Goal: Navigation & Orientation: Understand site structure

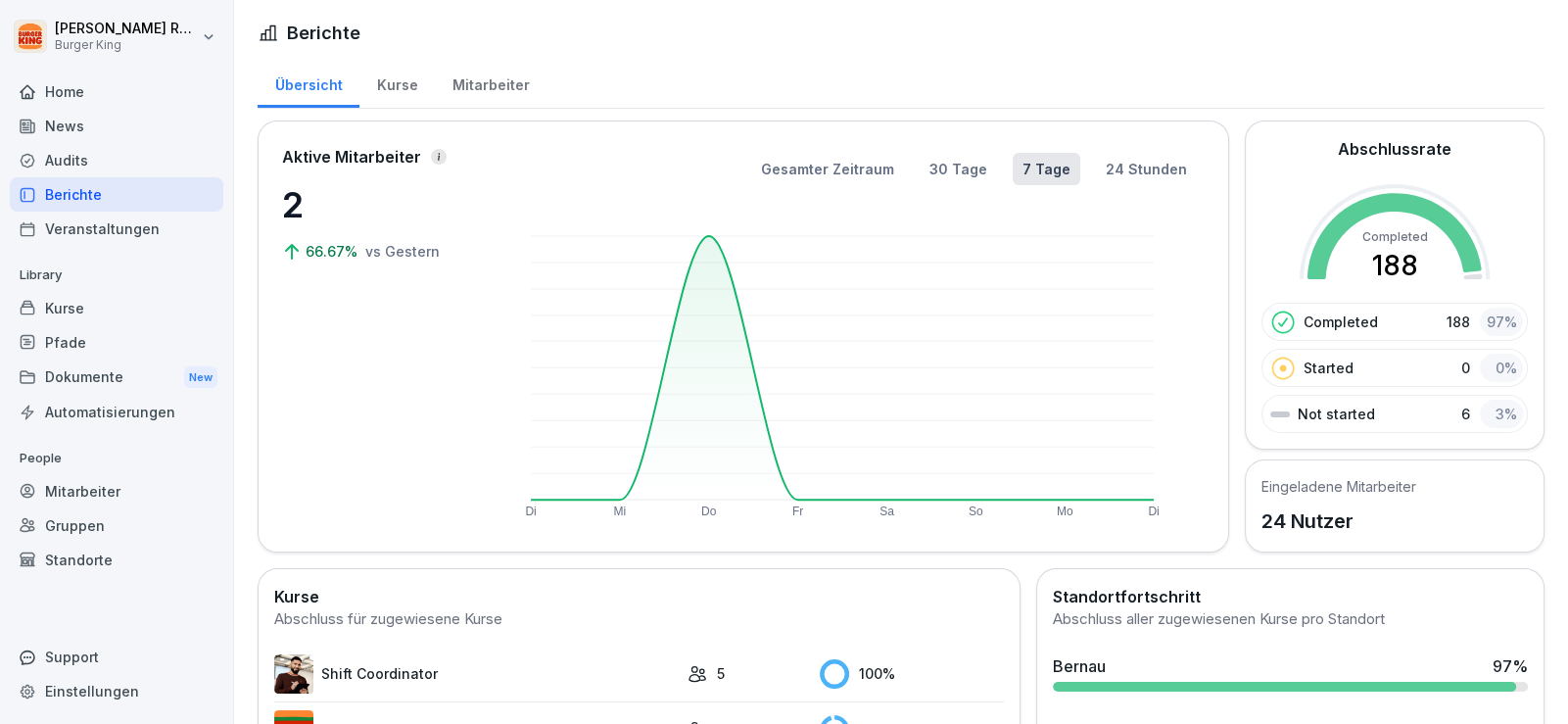
click at [501, 77] on div "Mitarbeiter" at bounding box center [490, 82] width 112 height 50
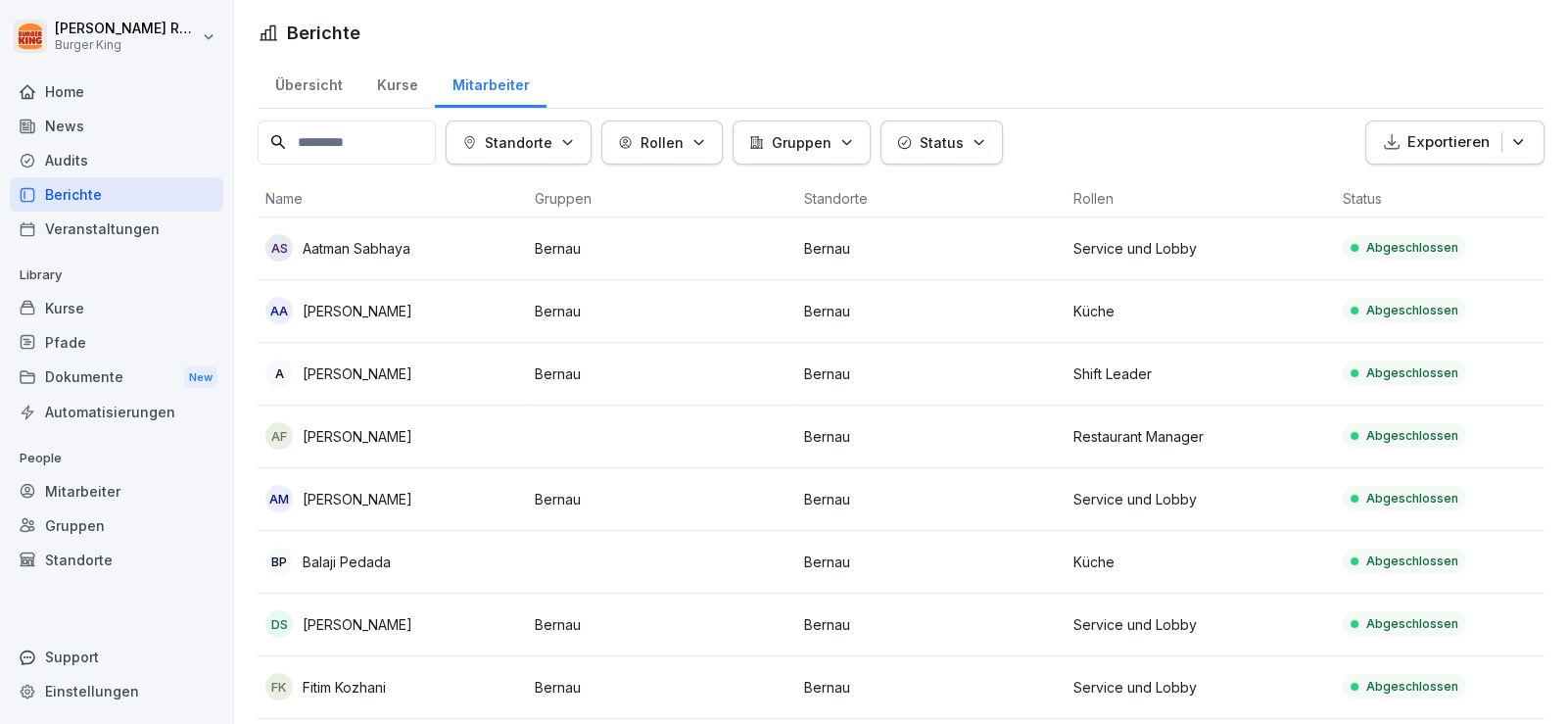
click at [85, 99] on div "Home" at bounding box center [117, 91] width 214 height 34
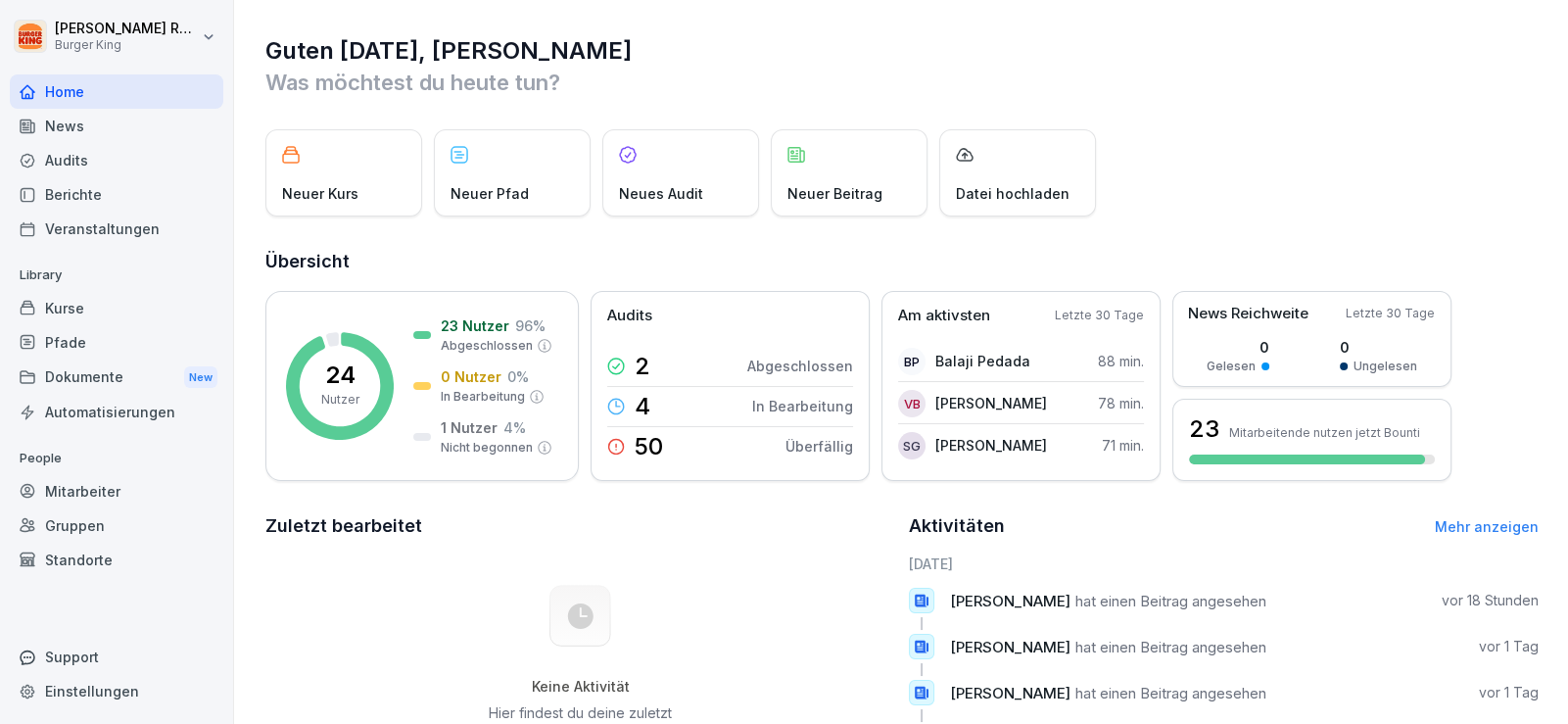
click at [106, 129] on div "News" at bounding box center [117, 126] width 214 height 34
